Goal: Navigation & Orientation: Go to known website

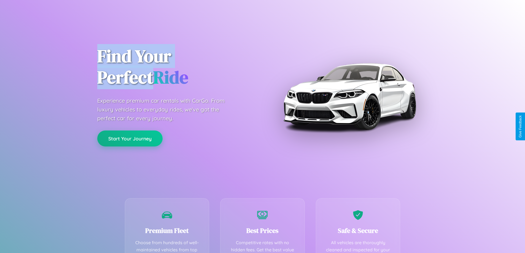
click at [130, 139] on button "Start Your Journey" at bounding box center [129, 139] width 65 height 16
click at [130, 138] on button "Start Your Journey" at bounding box center [129, 139] width 65 height 16
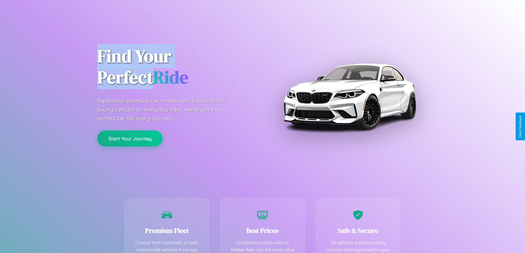
click at [130, 138] on button "Start Your Journey" at bounding box center [129, 139] width 65 height 16
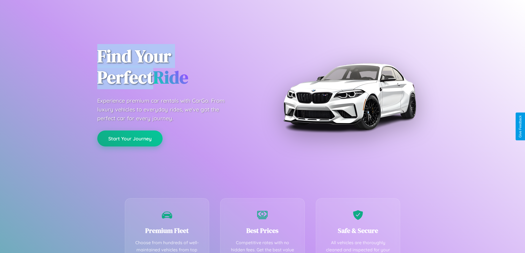
click at [130, 138] on button "Start Your Journey" at bounding box center [129, 139] width 65 height 16
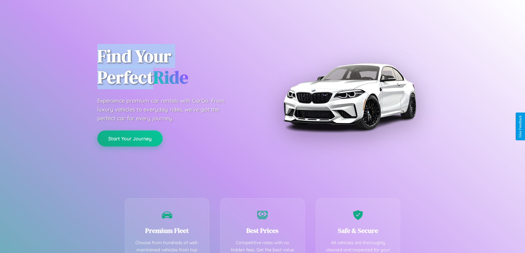
click at [130, 138] on button "Start Your Journey" at bounding box center [129, 139] width 65 height 16
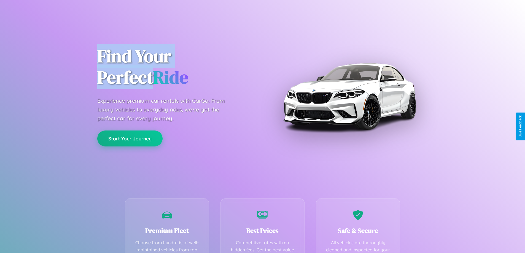
click at [130, 138] on button "Start Your Journey" at bounding box center [129, 139] width 65 height 16
